Goal: Information Seeking & Learning: Learn about a topic

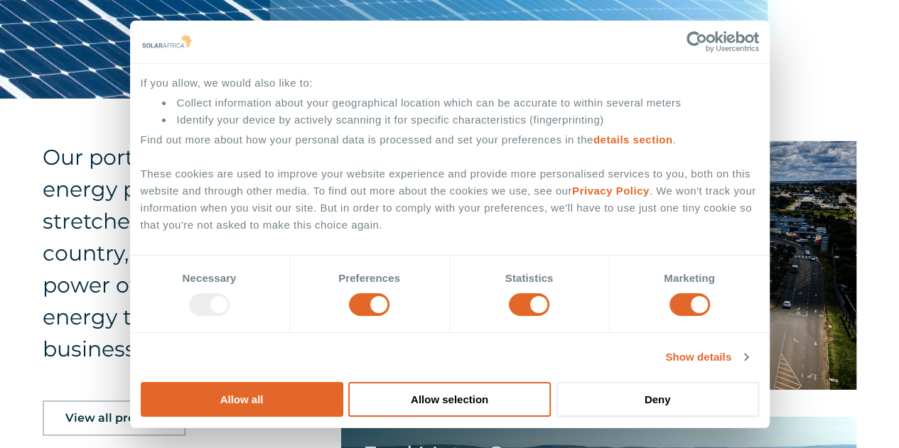
scroll to position [2061, 0]
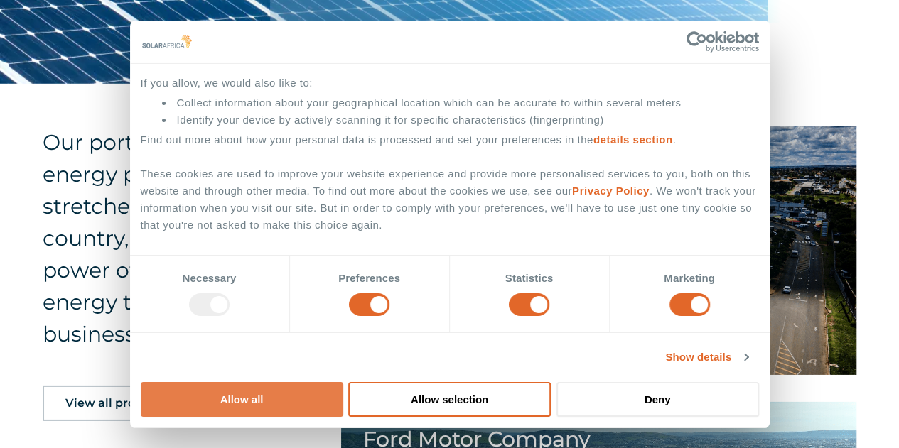
click at [343, 382] on button "Allow all" at bounding box center [242, 399] width 203 height 35
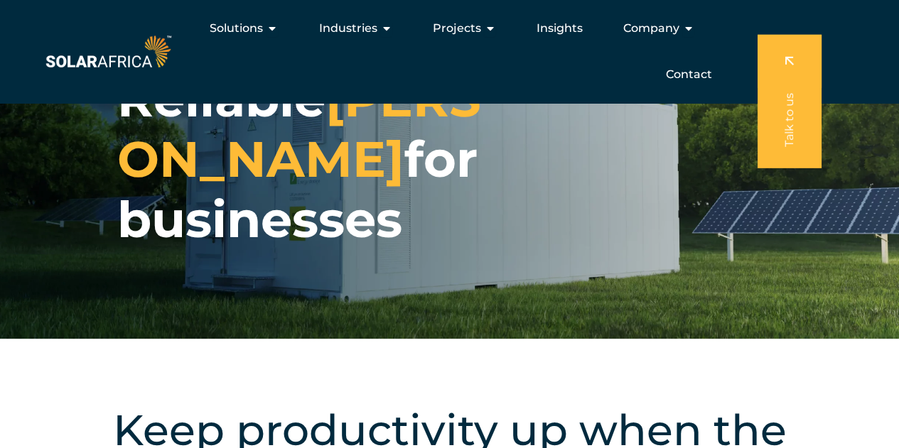
scroll to position [0, 0]
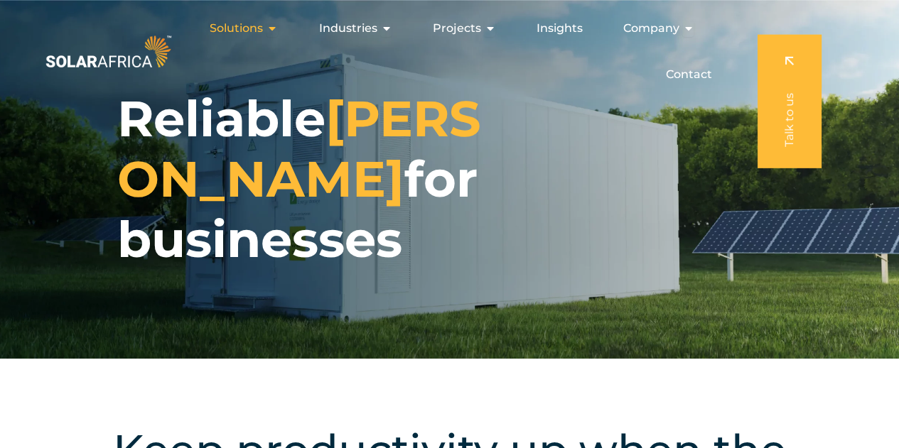
click at [273, 28] on icon "Menu" at bounding box center [272, 28] width 11 height 11
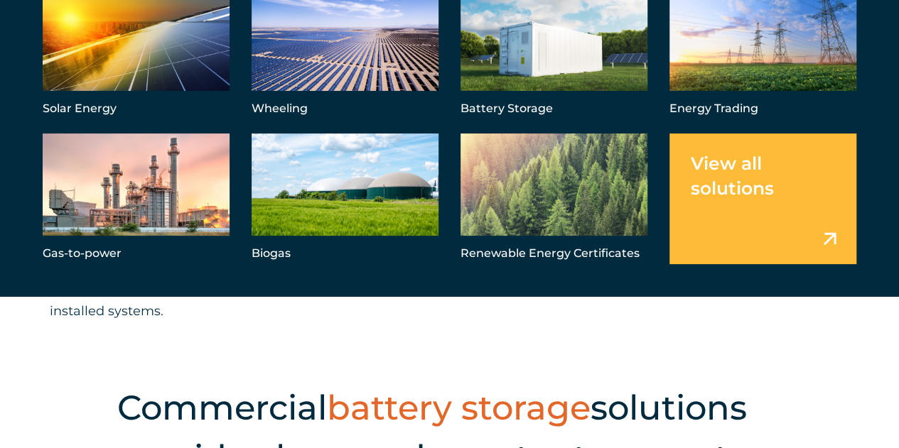
scroll to position [1018, 0]
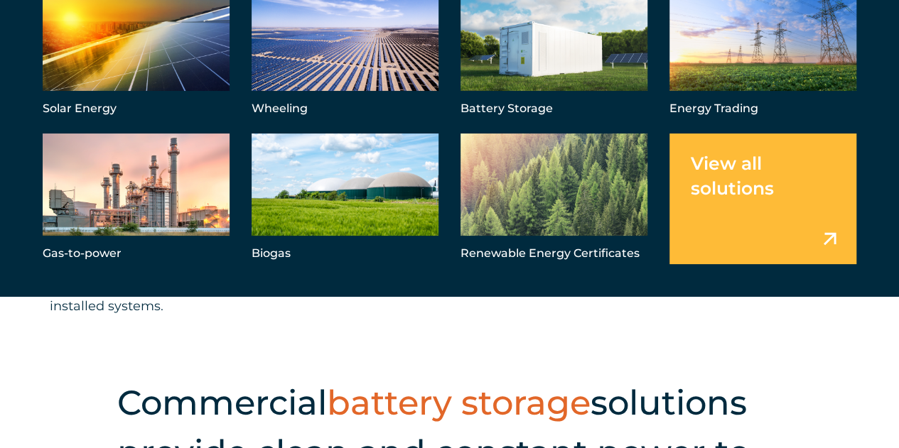
click at [759, 159] on link "Menu" at bounding box center [762, 199] width 187 height 130
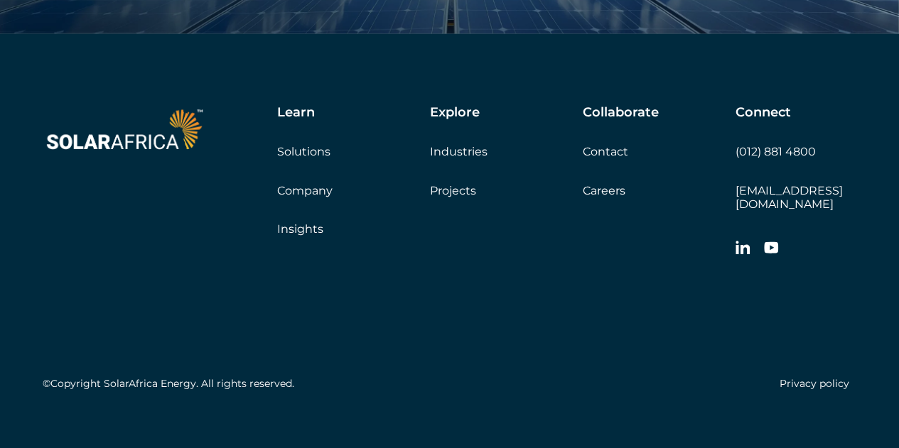
scroll to position [1512, 0]
